Goal: Browse casually

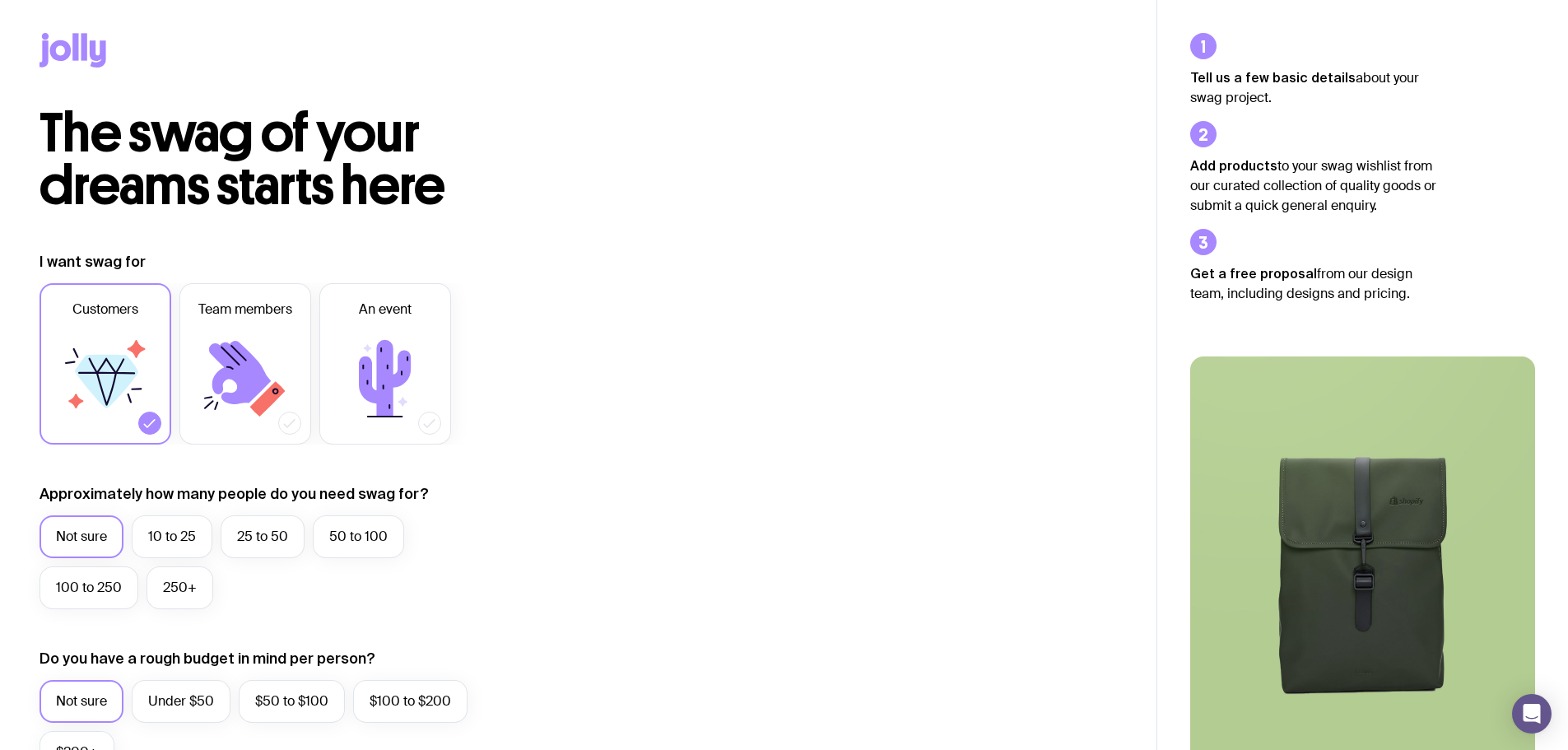
click at [78, 53] on icon at bounding box center [76, 46] width 6 height 27
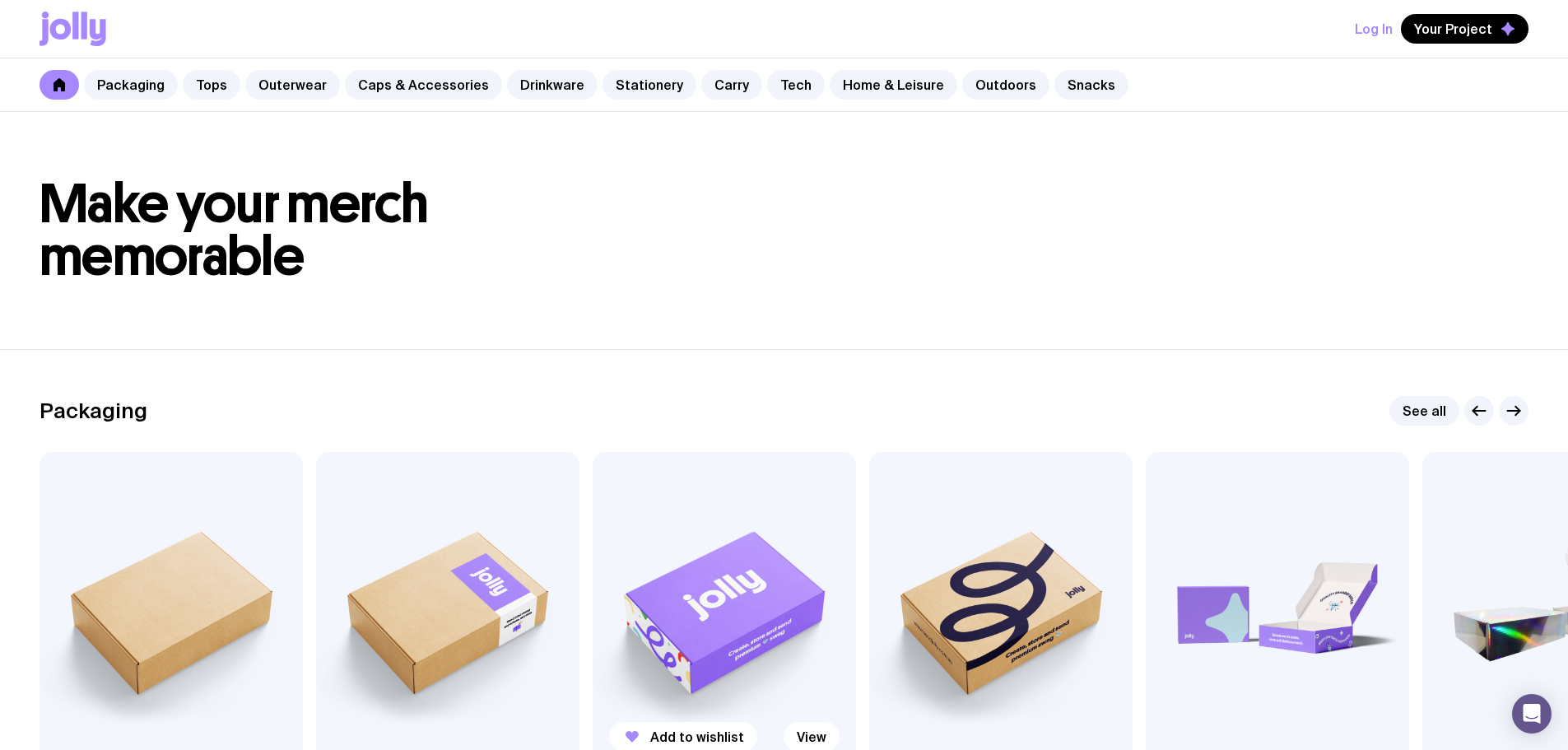
click at [726, 592] on img at bounding box center [724, 610] width 263 height 316
click at [888, 84] on link "Home & Leisure" at bounding box center [894, 85] width 128 height 30
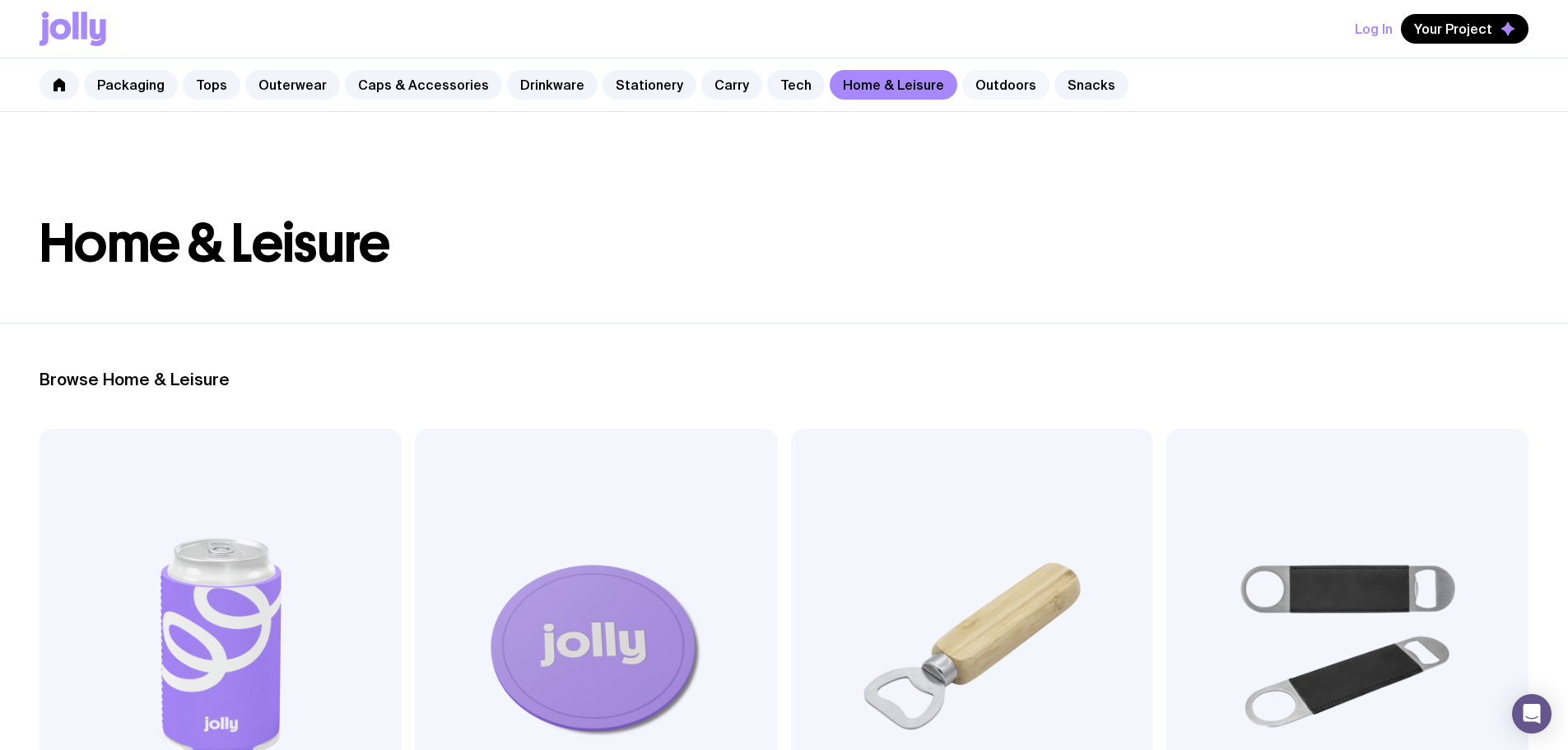
click at [978, 88] on link "Outdoors" at bounding box center [1006, 85] width 88 height 30
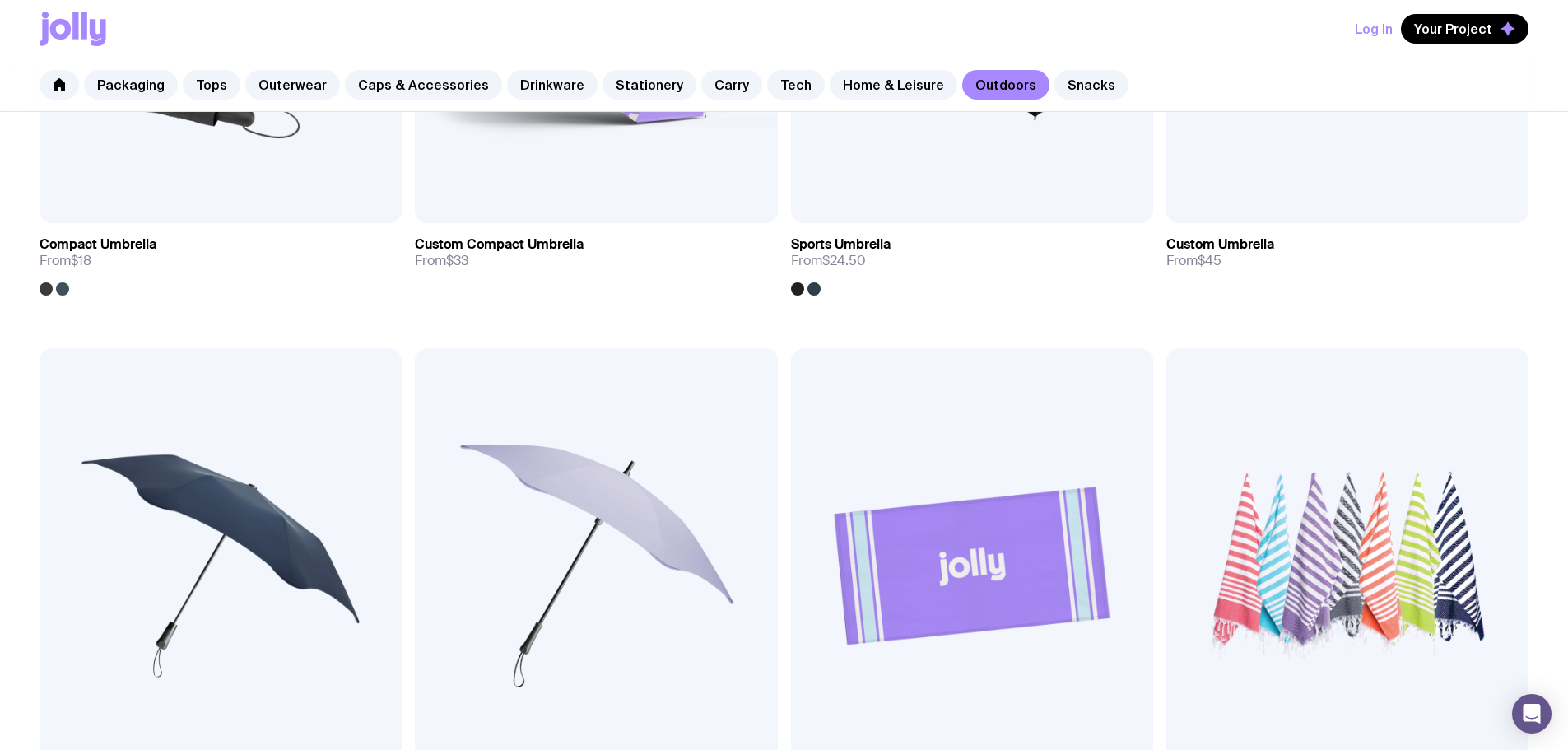
scroll to position [639, 0]
click at [791, 360] on img at bounding box center [972, 566] width 363 height 434
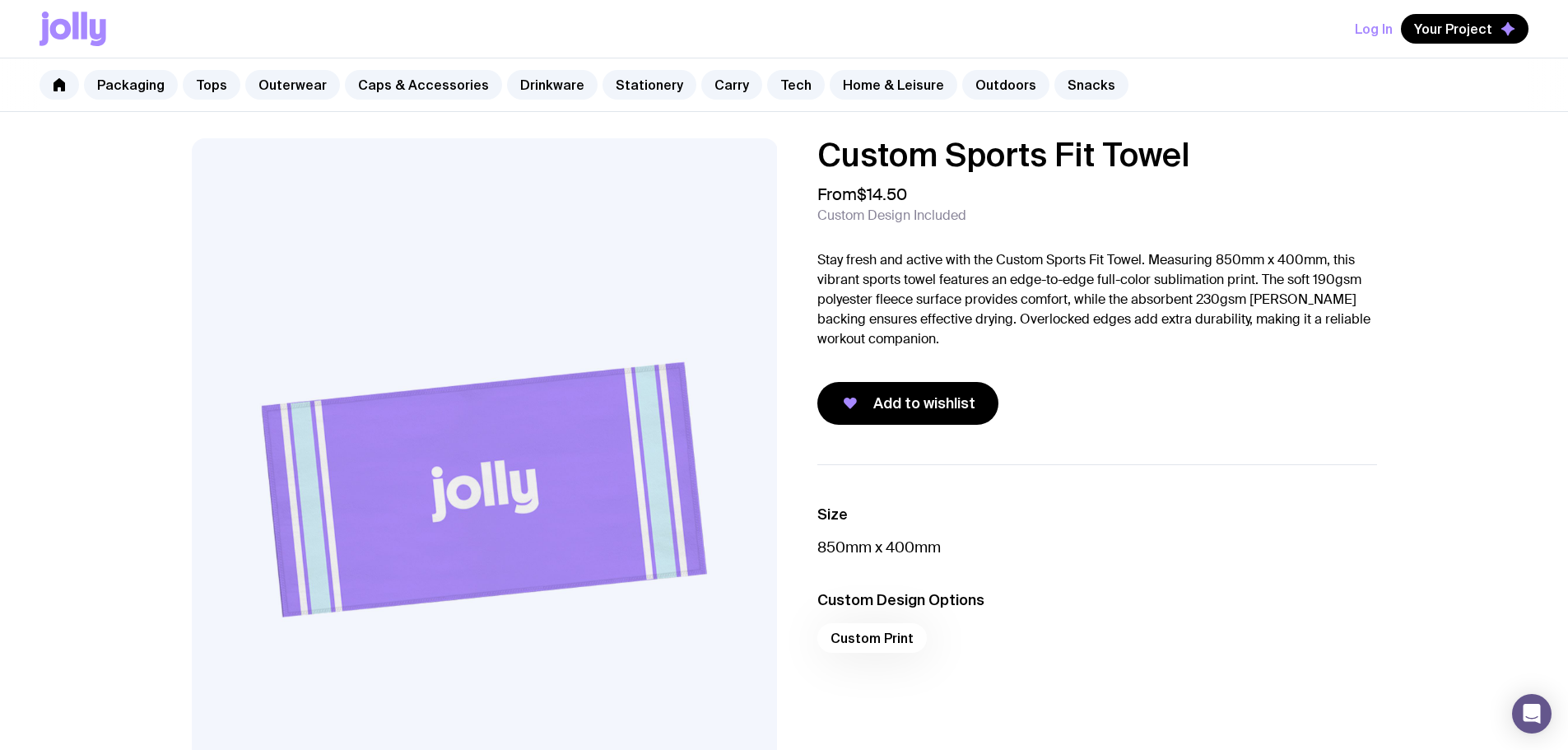
scroll to position [639, 0]
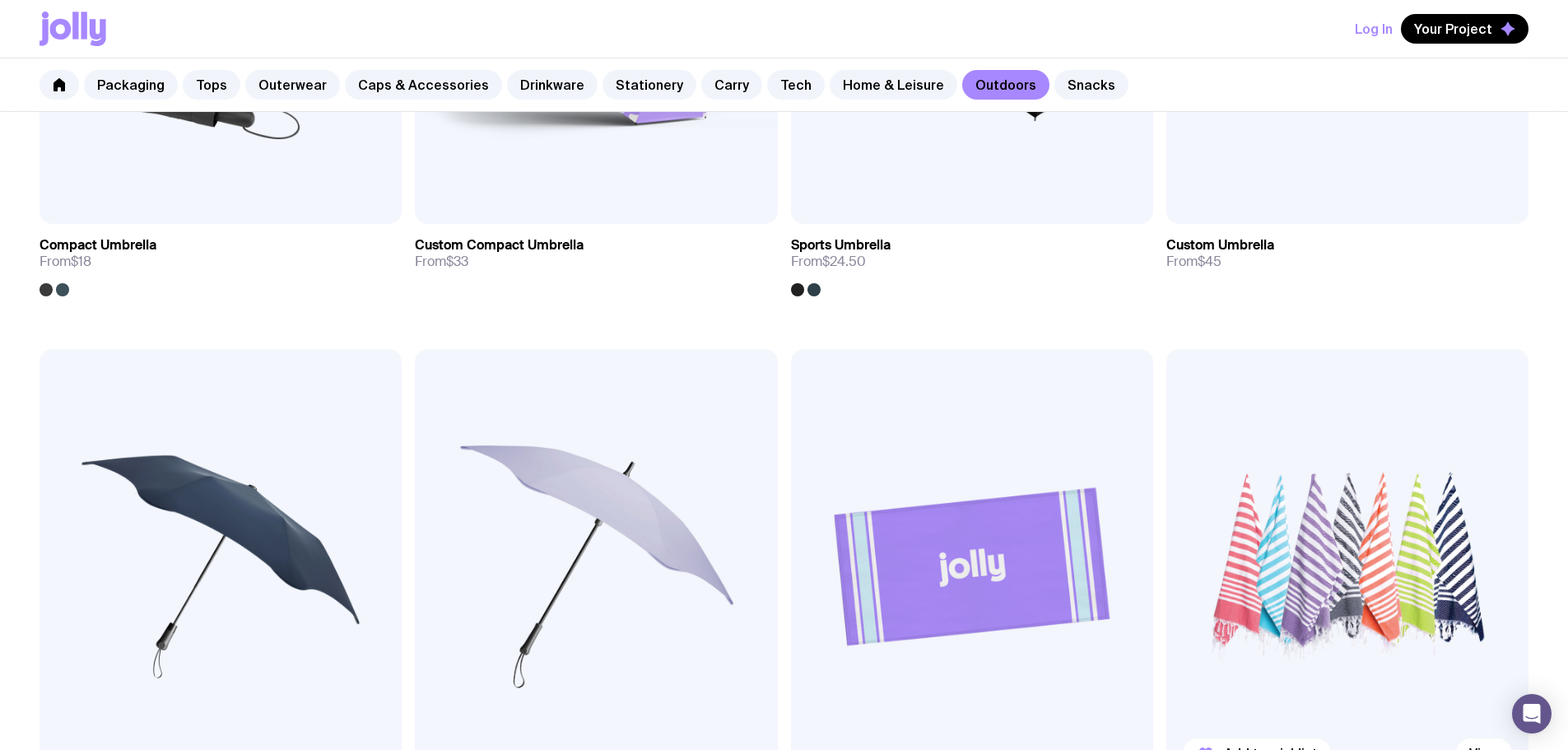
click at [1167, 361] on img at bounding box center [1348, 566] width 363 height 434
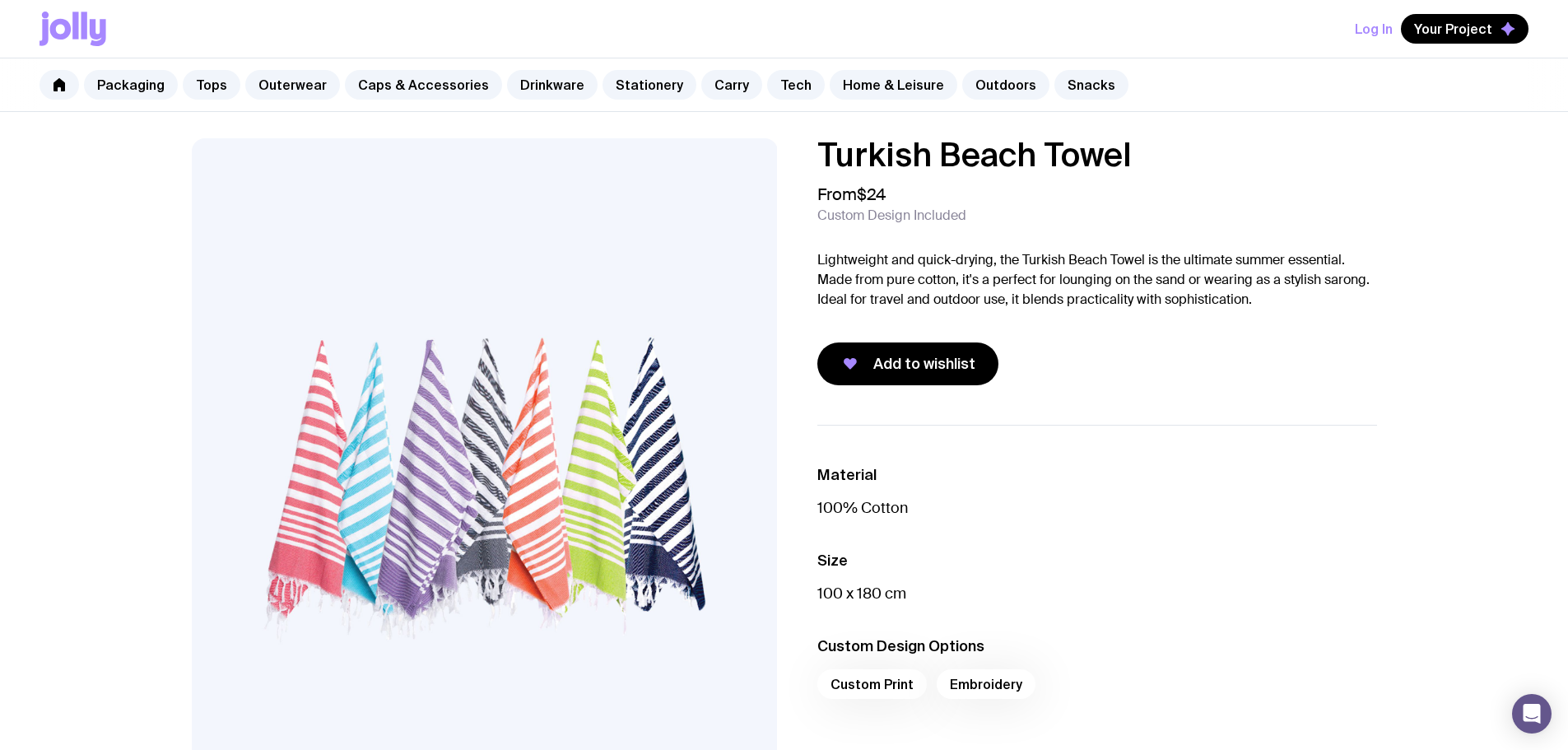
click at [330, 464] on img at bounding box center [485, 490] width 586 height 703
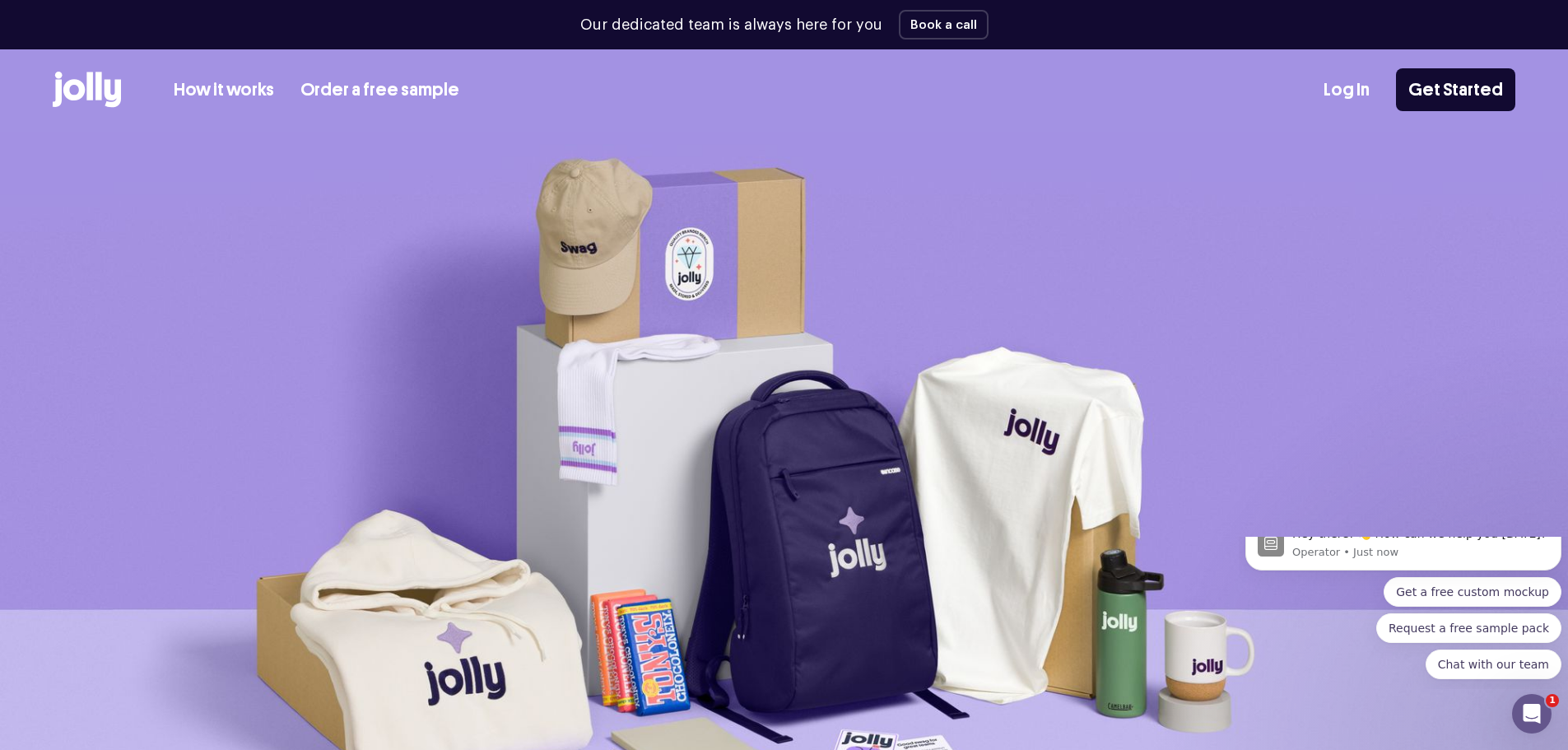
click at [386, 94] on link "Order a free sample" at bounding box center [380, 90] width 158 height 27
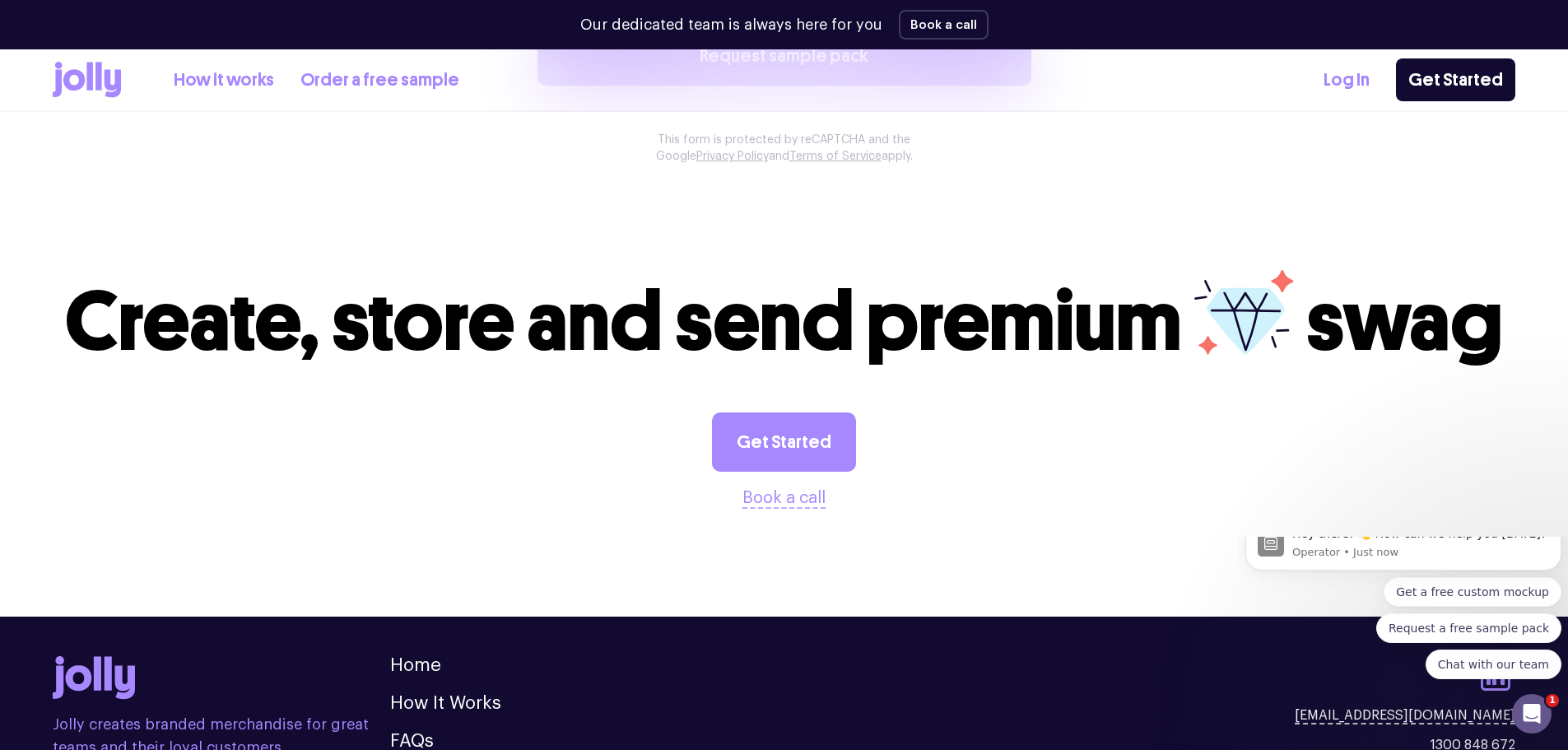
scroll to position [1399, 0]
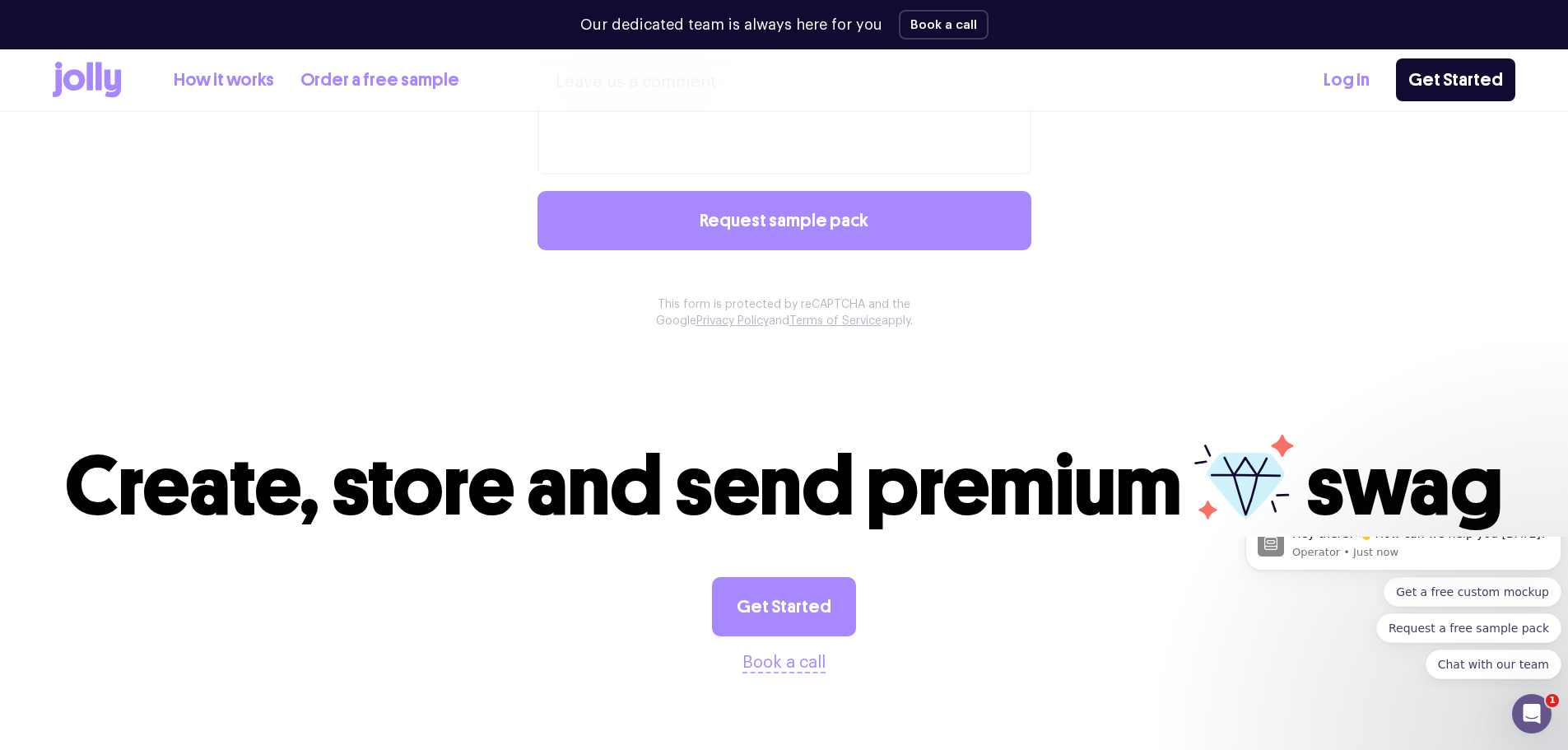
click at [100, 93] on icon at bounding box center [87, 80] width 69 height 36
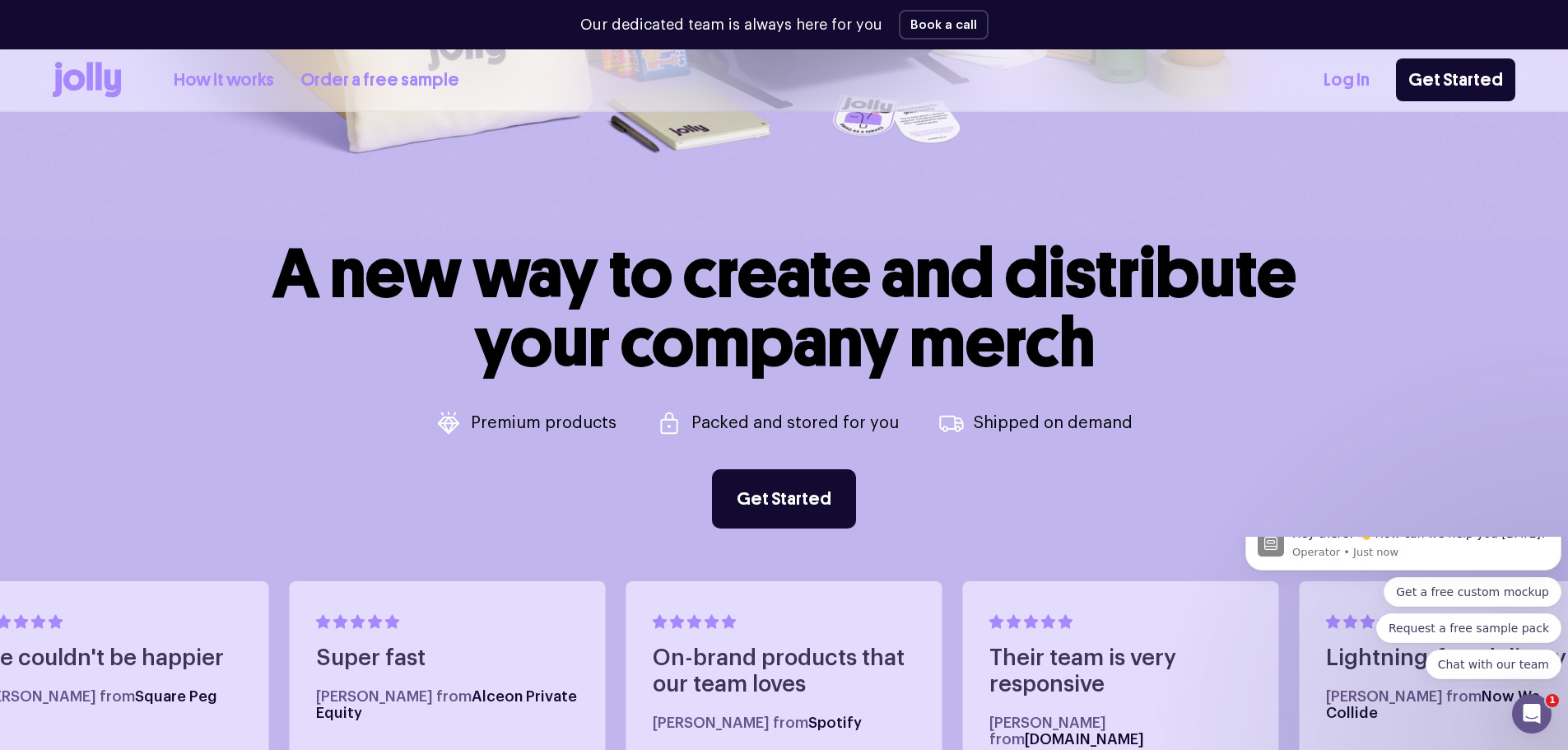
scroll to position [658, 0]
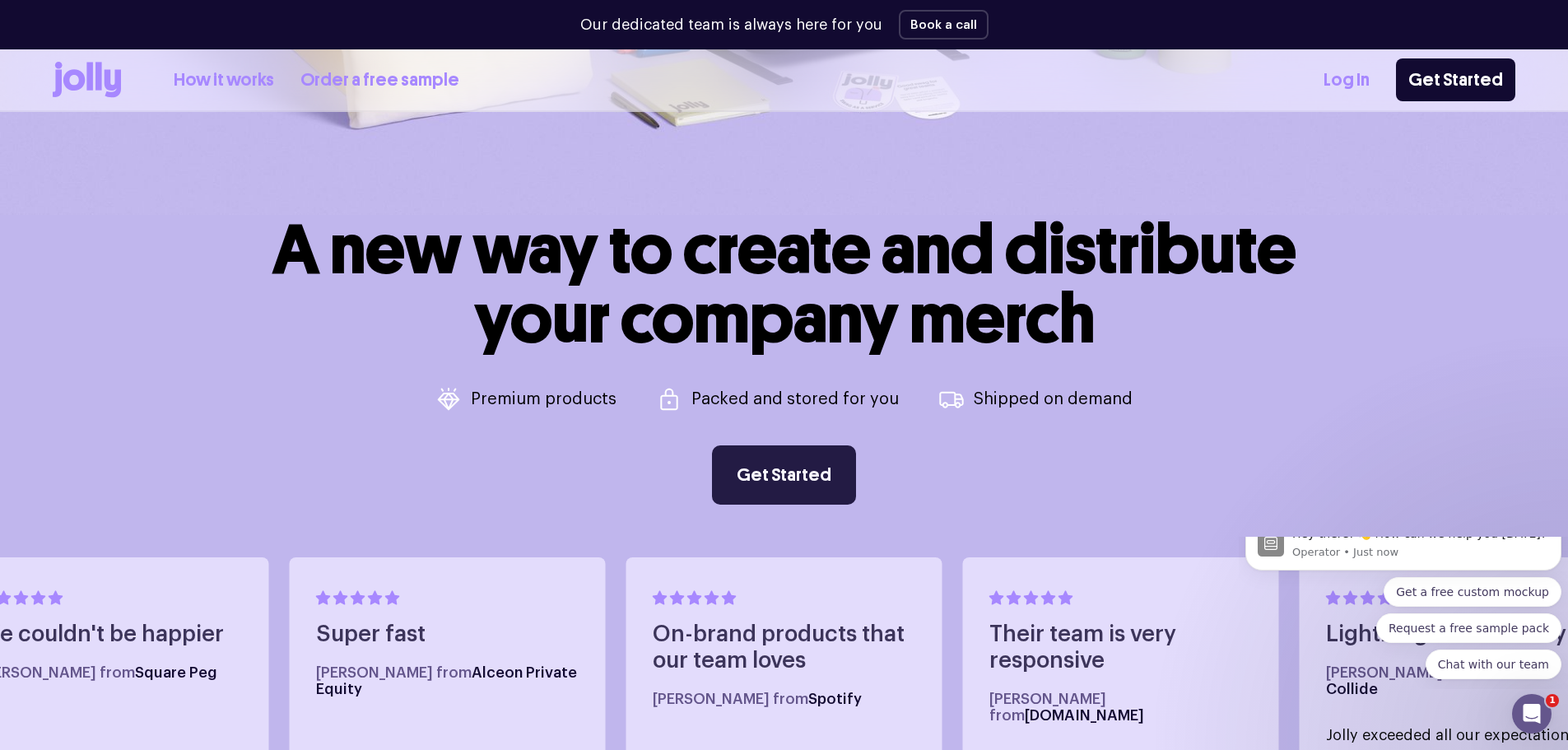
click at [754, 485] on link "Get Started" at bounding box center [784, 474] width 144 height 59
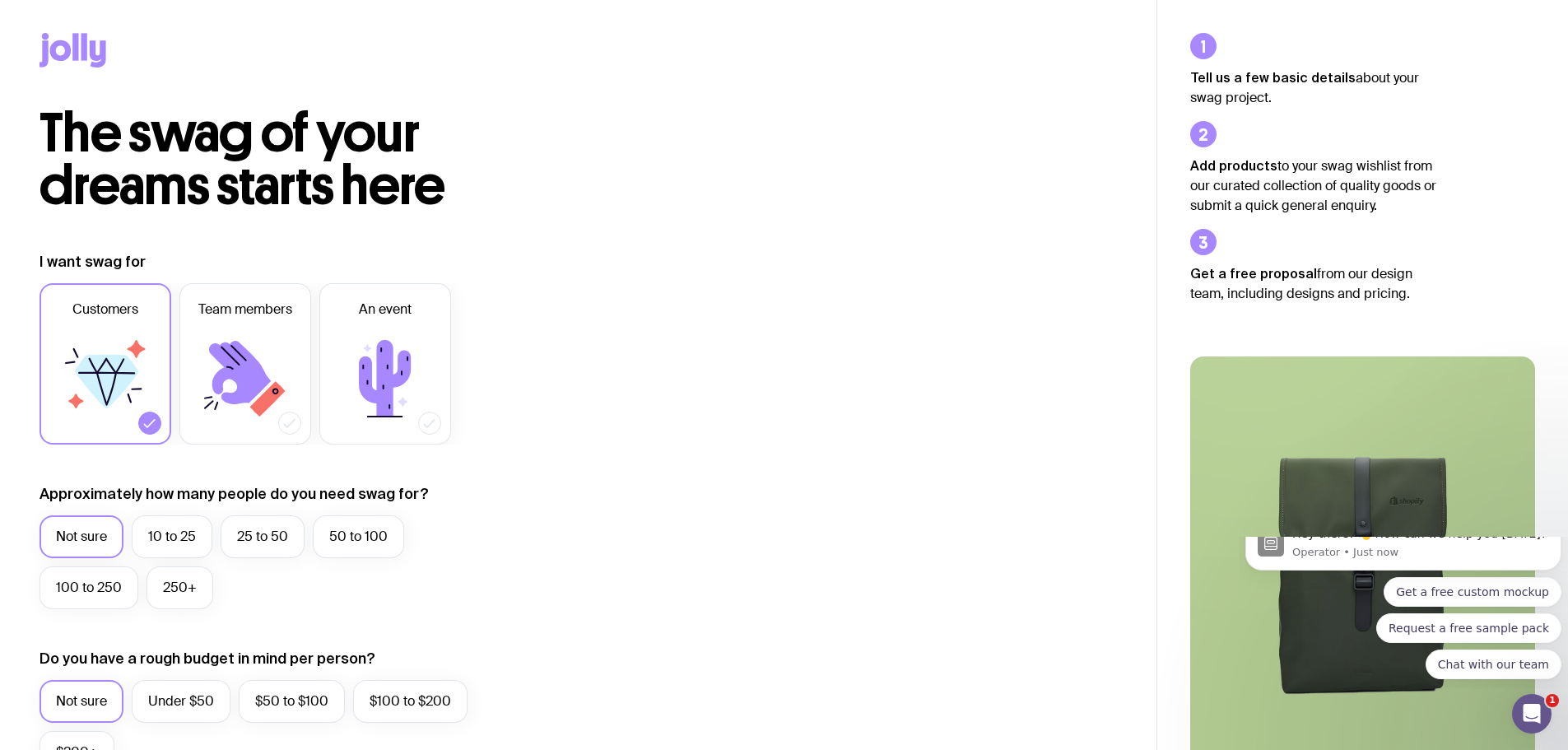
click at [80, 52] on icon at bounding box center [73, 50] width 67 height 35
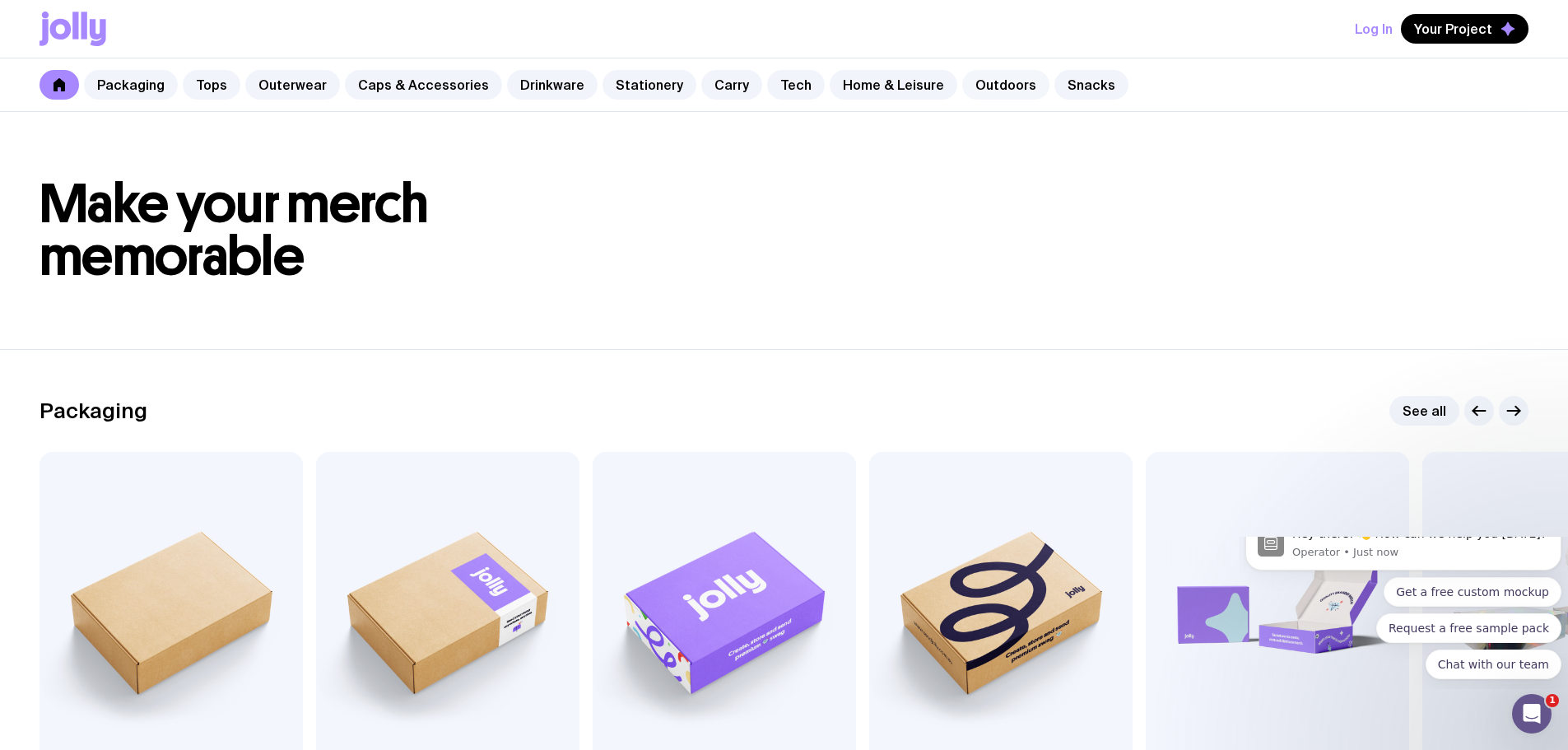
click at [969, 79] on link "Outdoors" at bounding box center [1006, 85] width 88 height 30
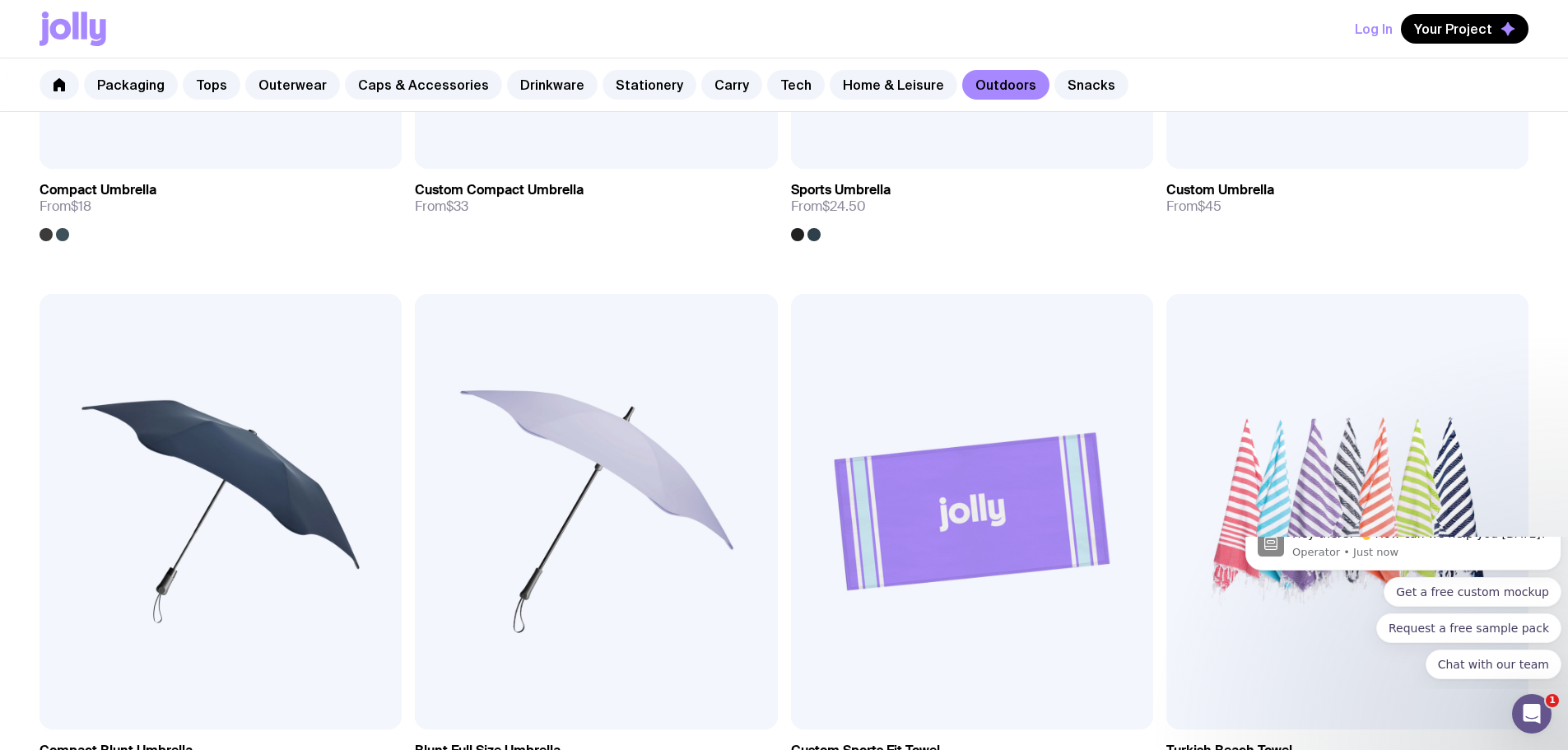
scroll to position [741, 0]
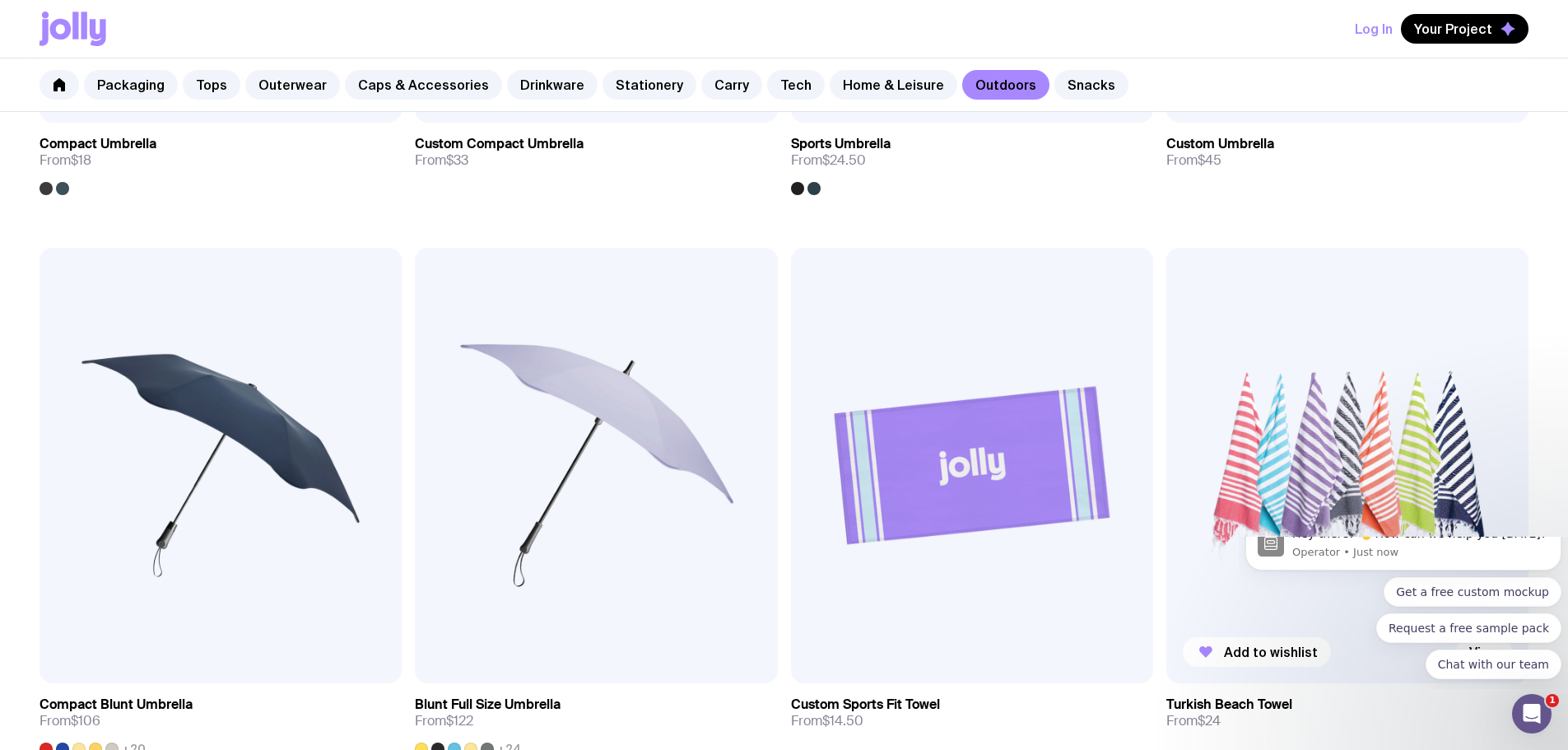
click at [1167, 248] on img at bounding box center [1348, 465] width 363 height 434
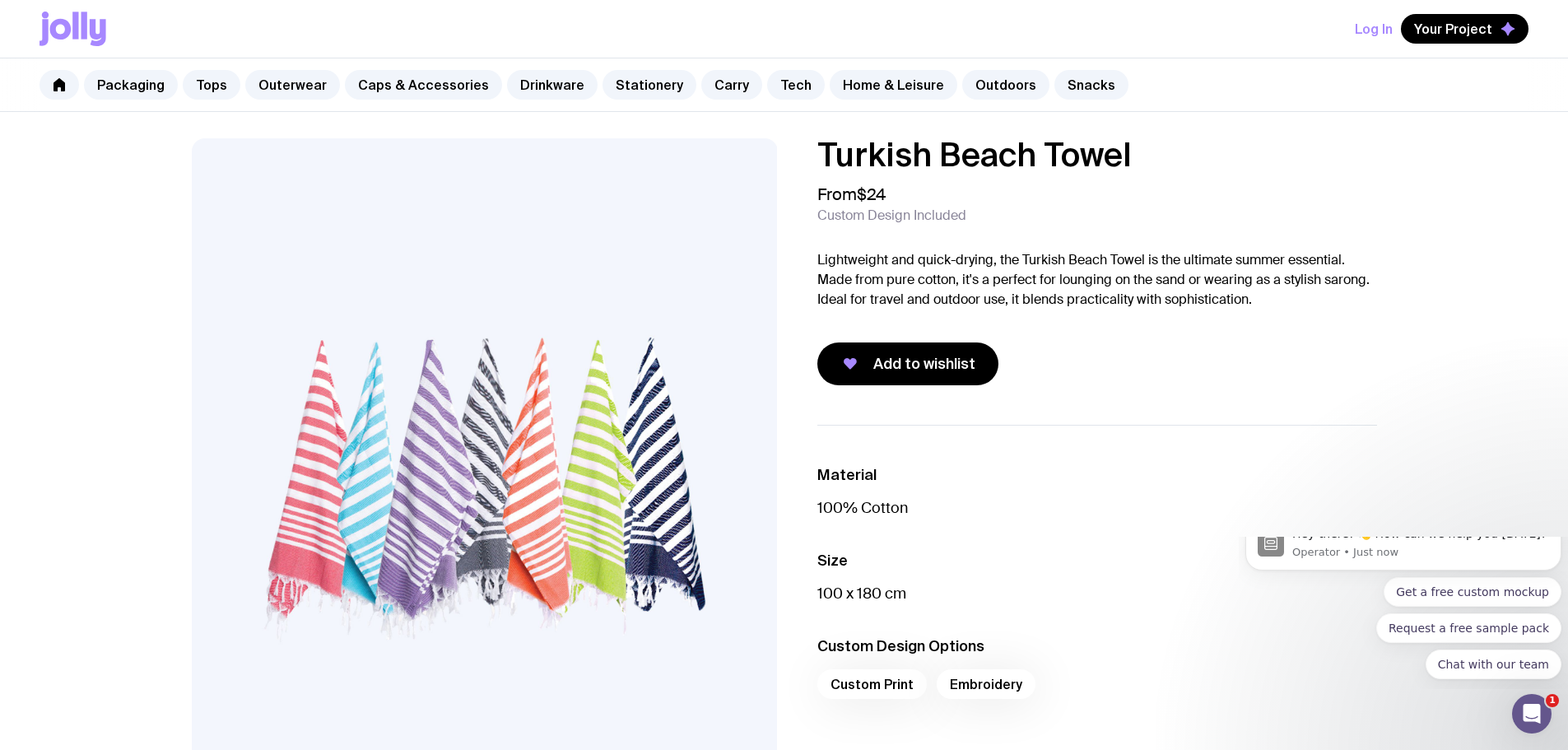
click at [473, 387] on img at bounding box center [485, 490] width 586 height 703
click at [504, 420] on img at bounding box center [485, 490] width 586 height 703
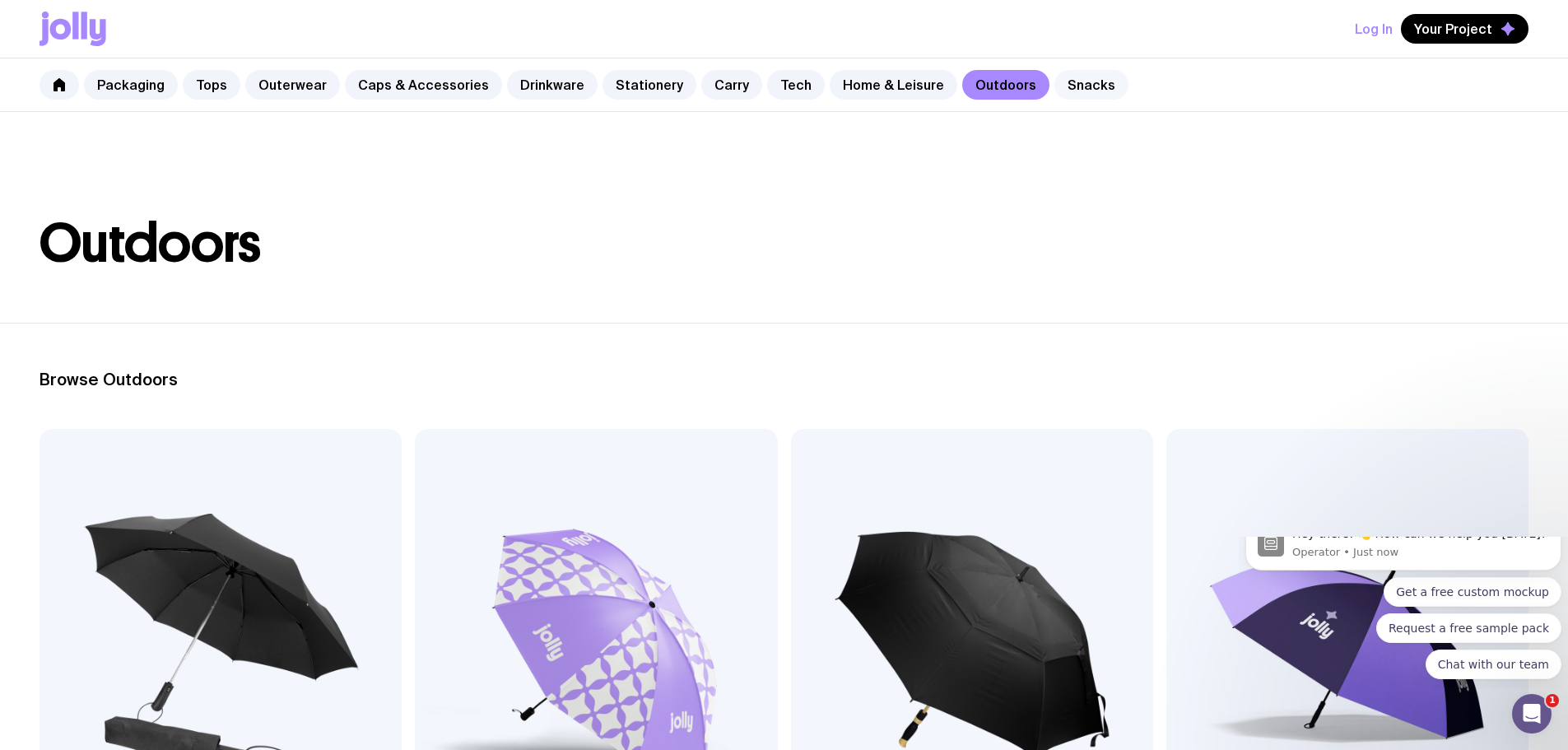
click at [1063, 90] on link "Snacks" at bounding box center [1091, 85] width 74 height 30
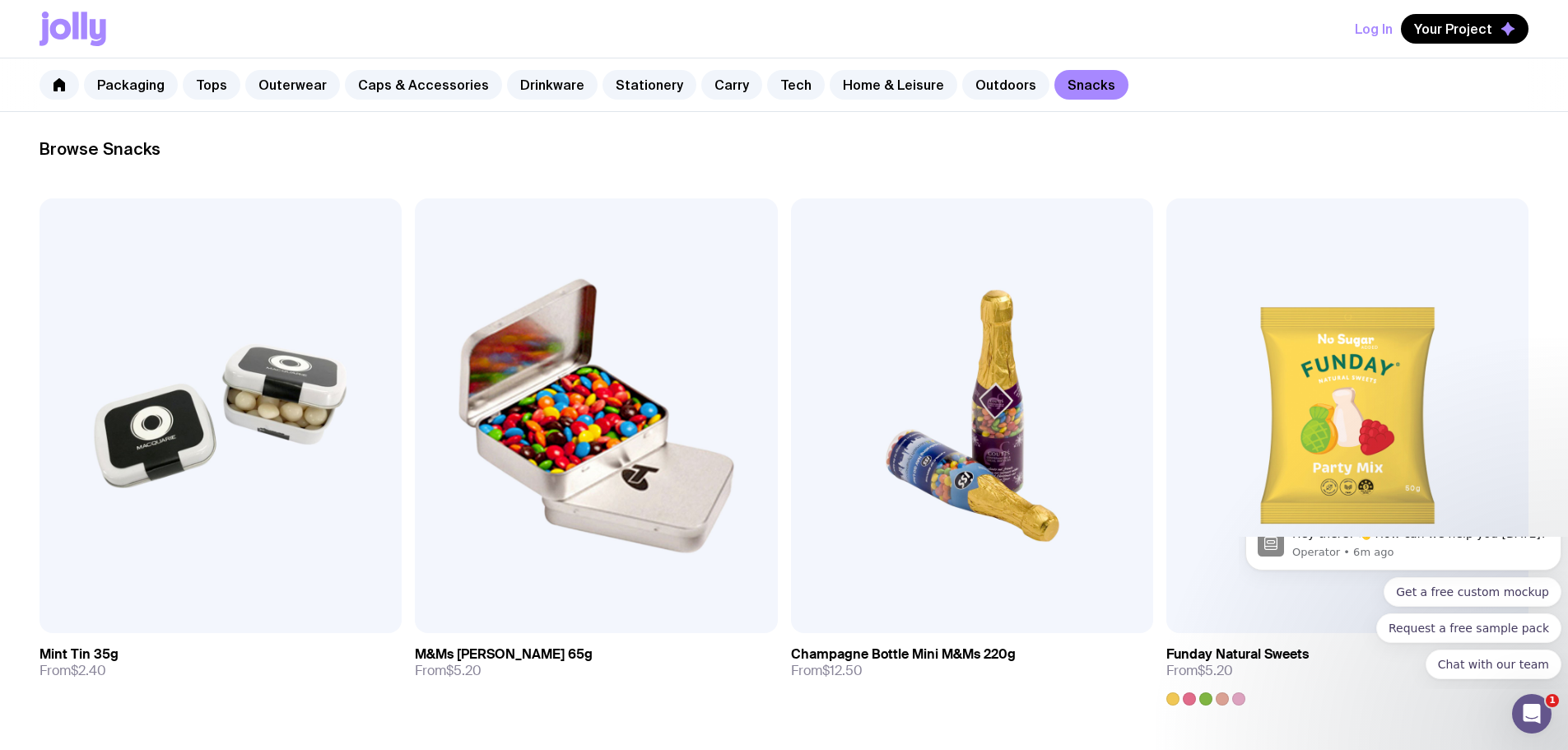
scroll to position [494, 0]
